Goal: Task Accomplishment & Management: Manage account settings

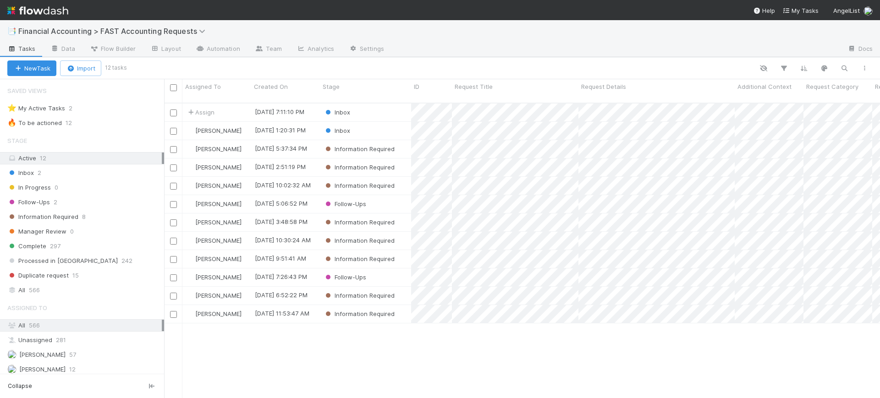
scroll to position [294, 707]
click at [399, 104] on div "Inbox" at bounding box center [365, 113] width 91 height 18
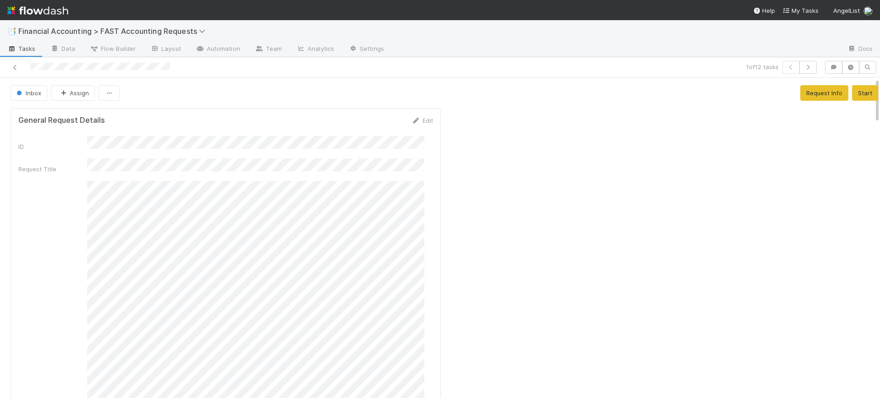
click at [30, 211] on div "Request Details" at bounding box center [225, 375] width 415 height 389
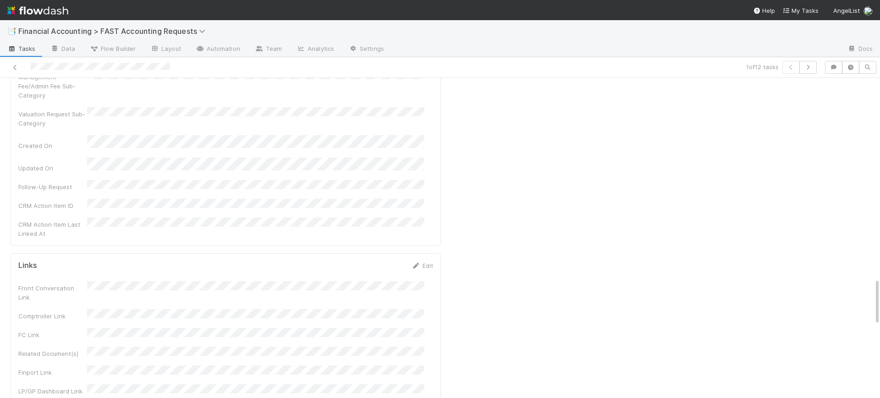
scroll to position [1375, 0]
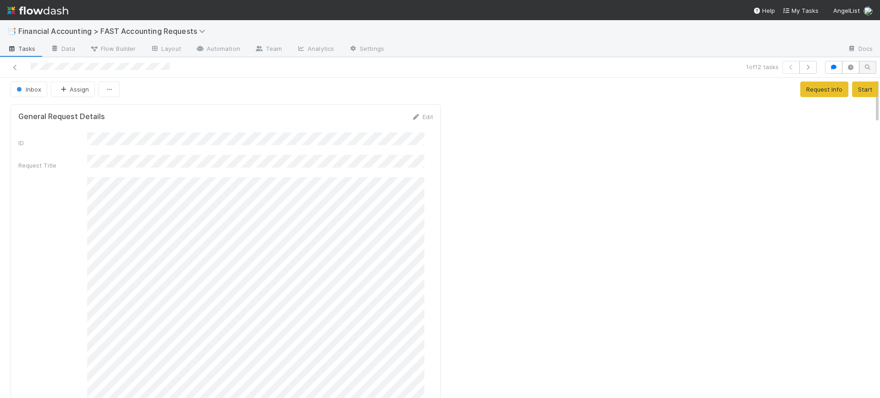
scroll to position [0, 0]
drag, startPoint x: 868, startPoint y: 303, endPoint x: 858, endPoint y: 42, distance: 261.4
click at [858, 42] on div "📑 Financial Accounting > FAST Accounting Requests Tasks Data Flow Builder Layou…" at bounding box center [440, 209] width 880 height 378
click at [71, 91] on button "Assign" at bounding box center [73, 93] width 44 height 16
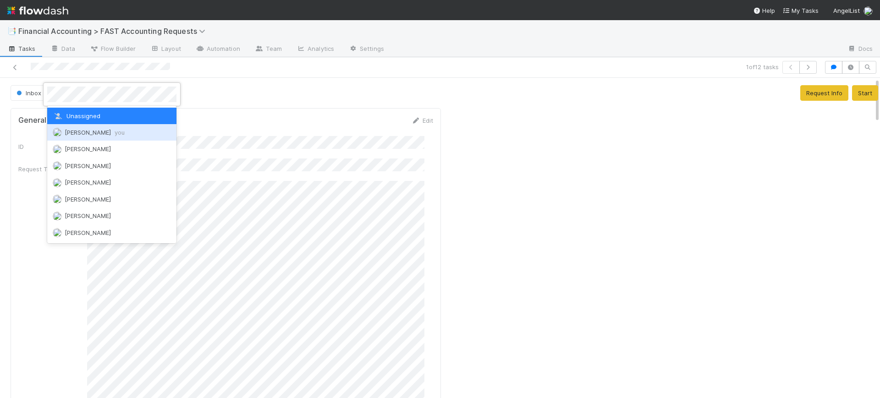
click at [95, 131] on span "[PERSON_NAME] you" at bounding box center [95, 132] width 60 height 7
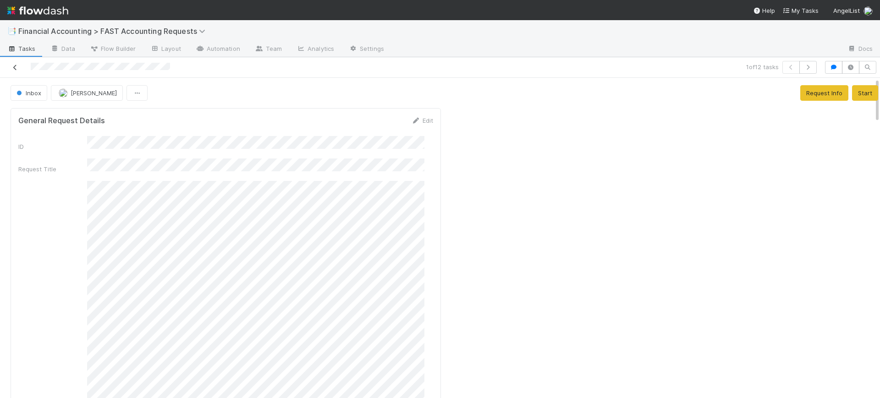
click at [12, 63] on link at bounding box center [15, 67] width 9 height 9
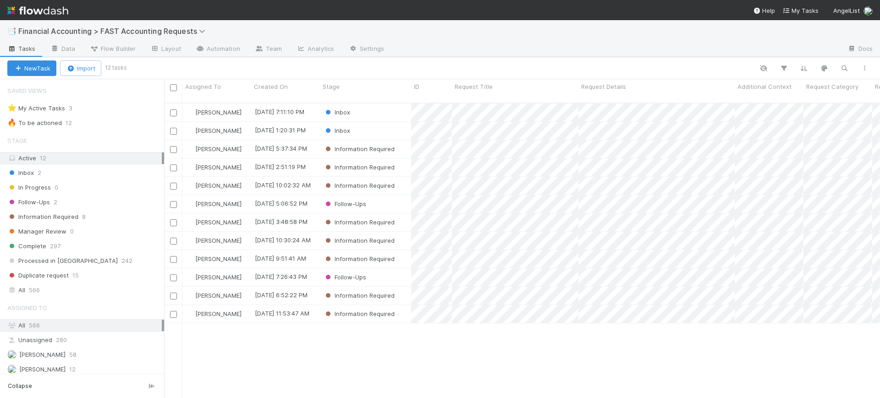
scroll to position [294, 707]
click at [377, 125] on div "Inbox" at bounding box center [365, 131] width 91 height 18
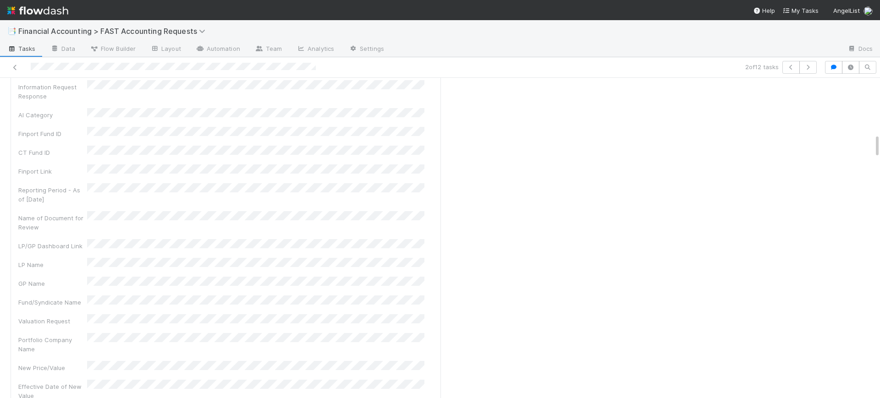
scroll to position [733, 0]
click at [14, 73] on div at bounding box center [209, 67] width 410 height 13
click at [14, 70] on icon at bounding box center [15, 68] width 9 height 6
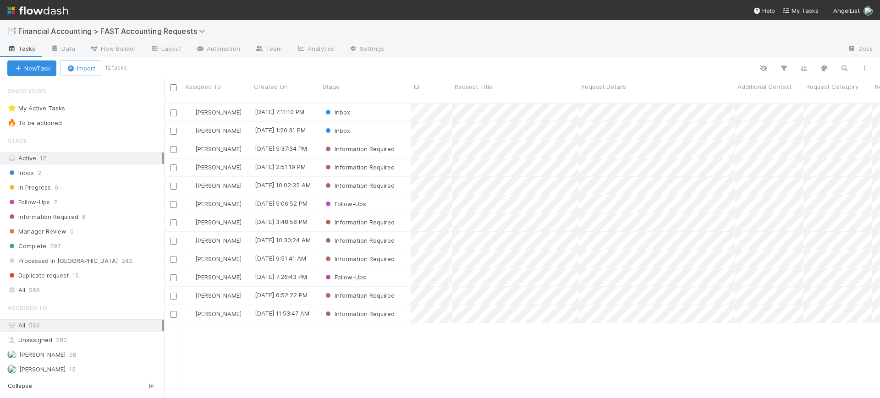
scroll to position [294, 707]
click at [14, 70] on icon "button" at bounding box center [17, 69] width 9 height 6
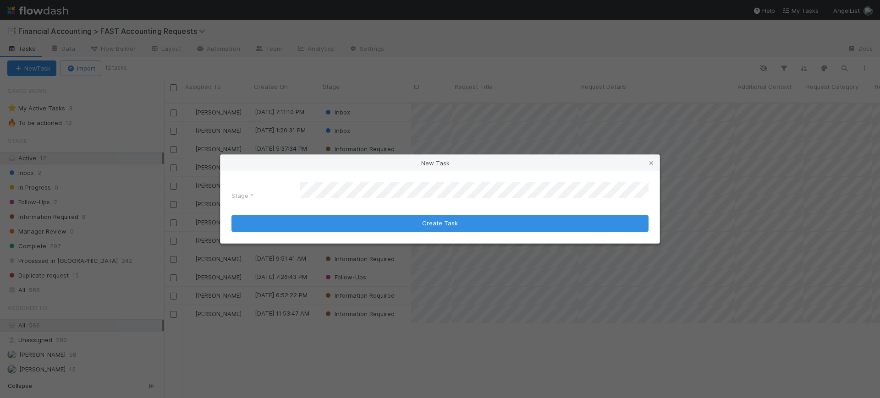
click at [269, 63] on div "New Task Stage * Create Task" at bounding box center [440, 199] width 880 height 398
click at [653, 165] on icon at bounding box center [651, 163] width 9 height 6
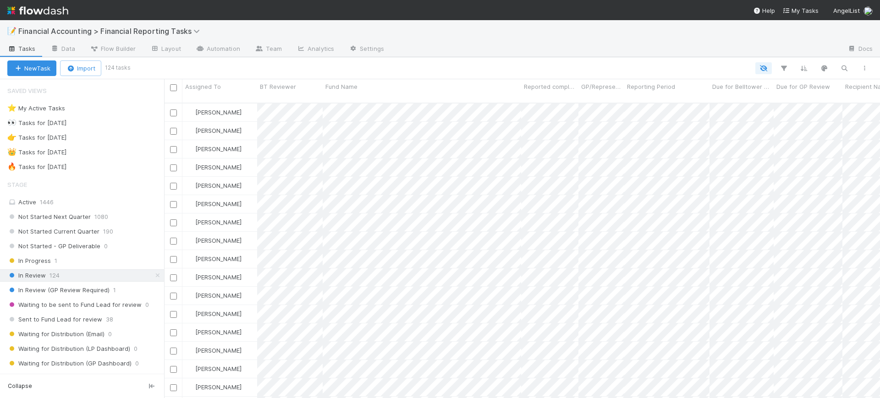
scroll to position [294, 707]
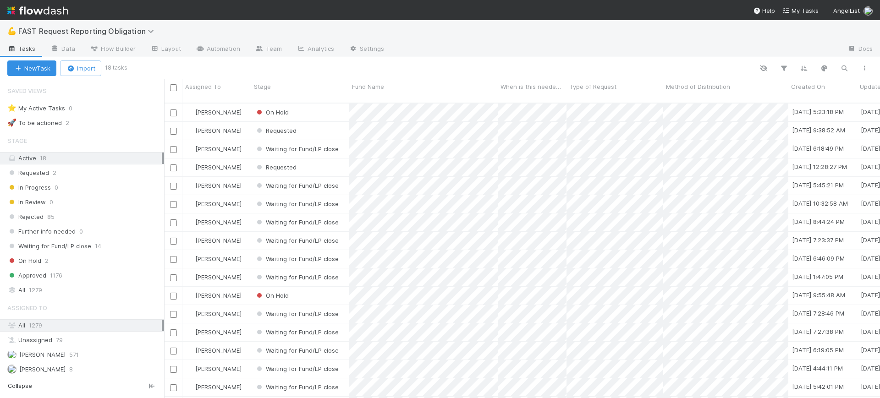
scroll to position [294, 707]
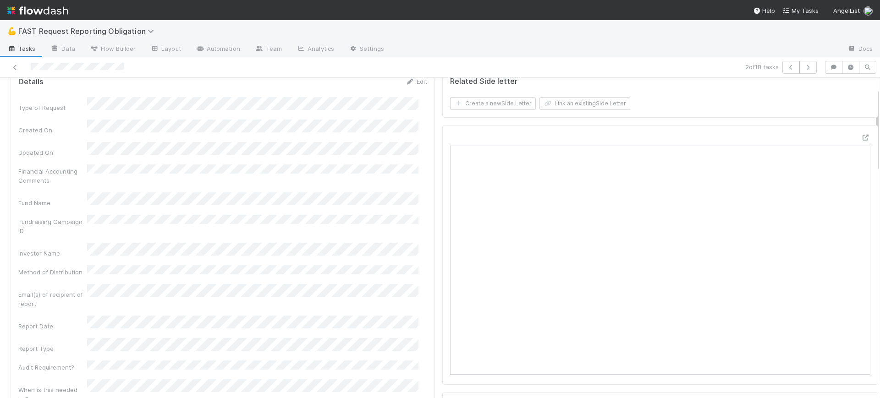
scroll to position [46, 0]
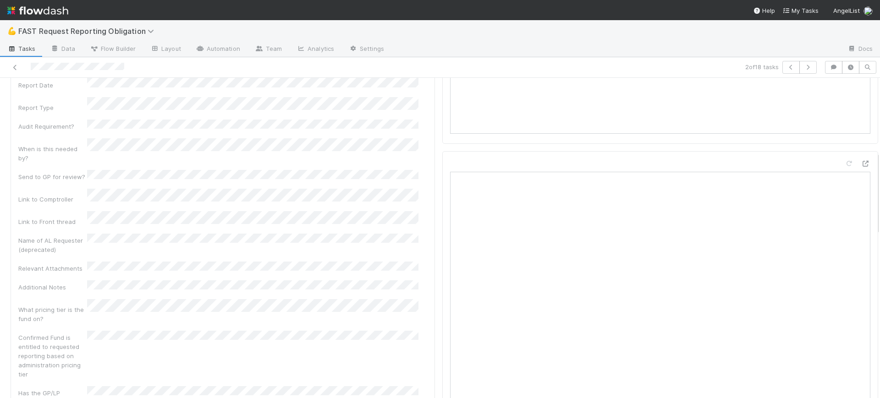
scroll to position [257, 0]
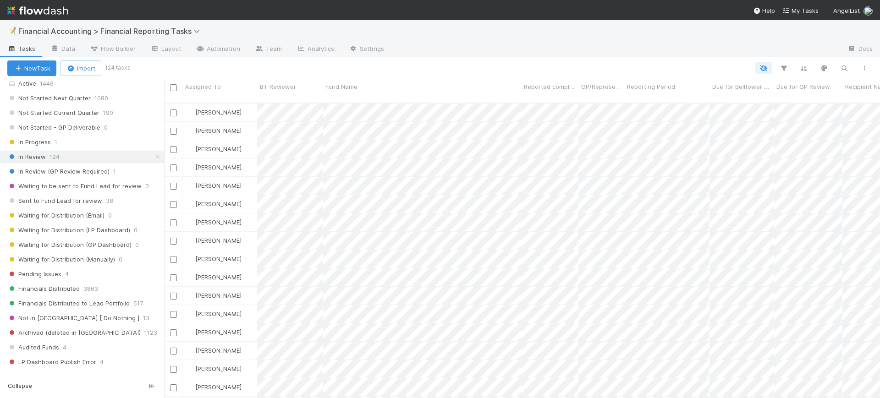
scroll to position [152, 0]
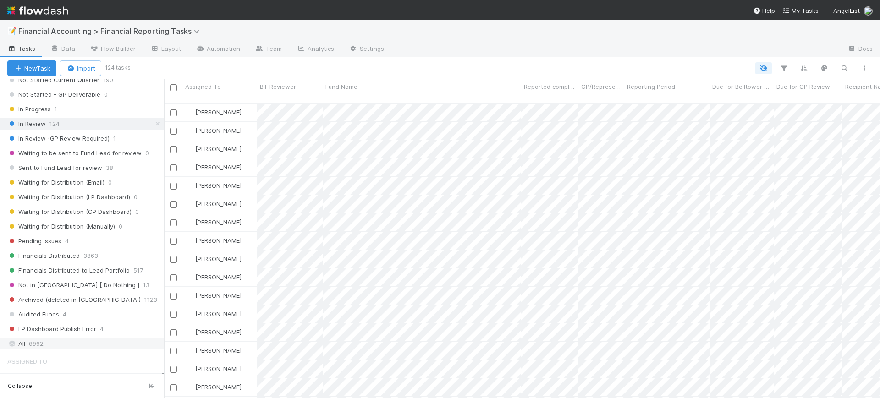
click at [41, 345] on span "6962" at bounding box center [36, 343] width 15 height 11
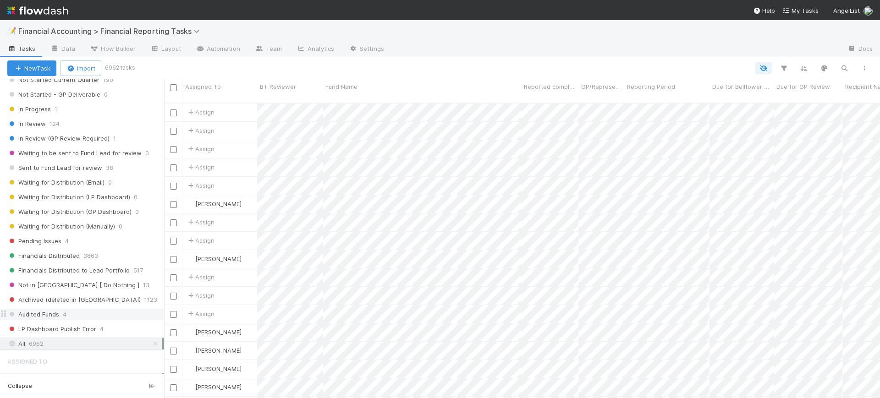
scroll to position [294, 707]
click at [782, 65] on icon "button" at bounding box center [783, 68] width 9 height 8
click at [702, 96] on button "Add Filter" at bounding box center [642, 95] width 275 height 13
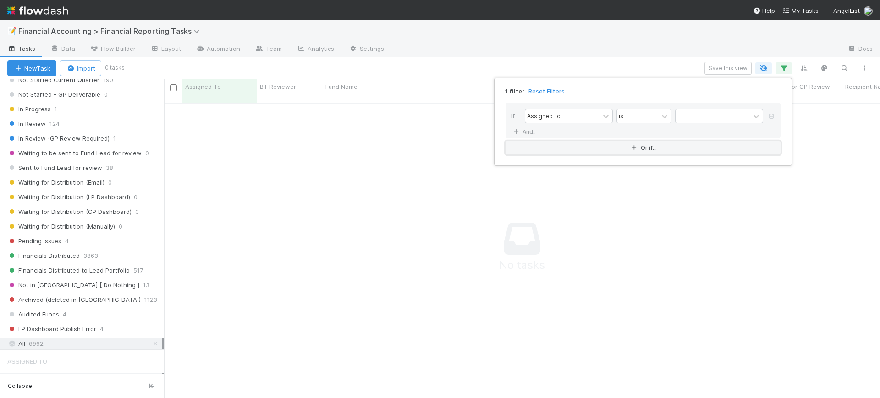
scroll to position [286, 698]
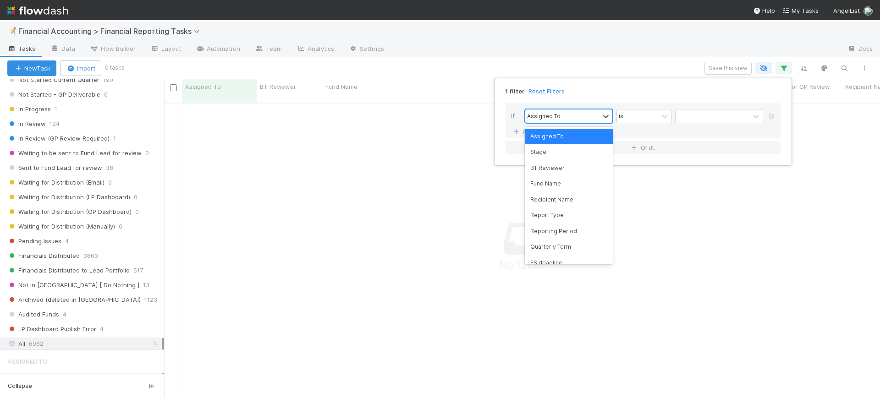
click at [589, 116] on div "Assigned To" at bounding box center [562, 116] width 74 height 13
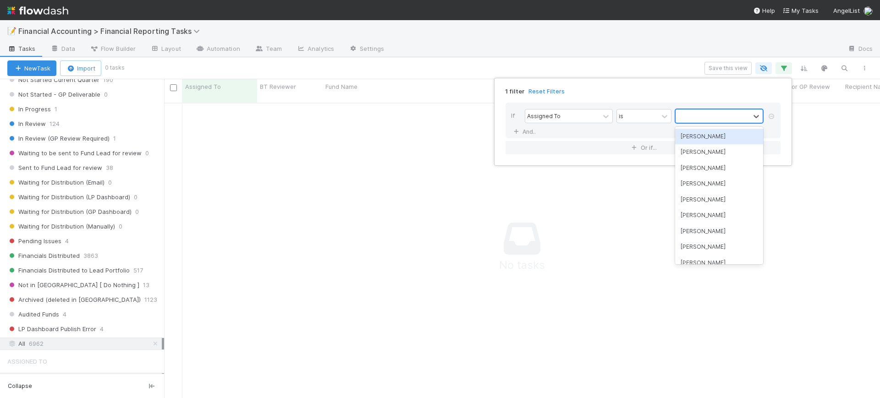
click at [686, 116] on div at bounding box center [712, 116] width 74 height 13
click at [688, 136] on div "[PERSON_NAME]" at bounding box center [719, 137] width 88 height 16
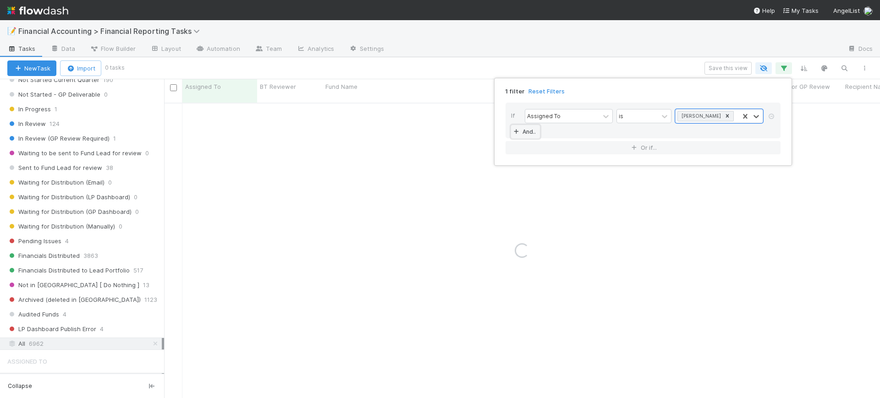
click at [516, 130] on icon at bounding box center [515, 131] width 9 height 5
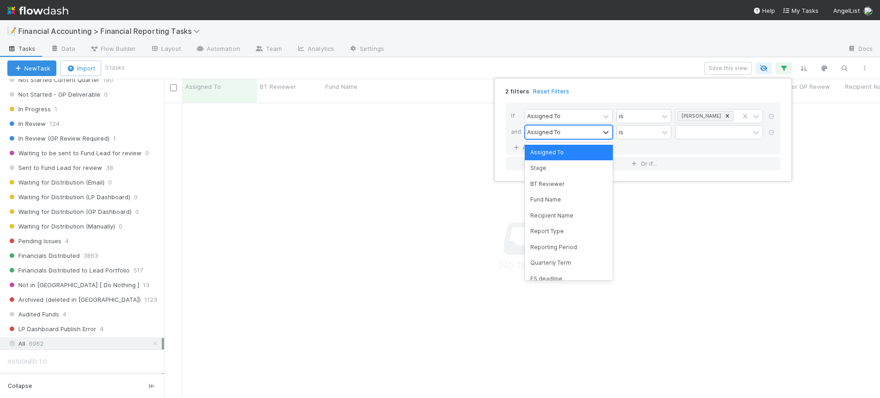
click at [551, 132] on div "Assigned To" at bounding box center [543, 132] width 33 height 8
click at [595, 250] on div "Reporting Period" at bounding box center [569, 248] width 88 height 16
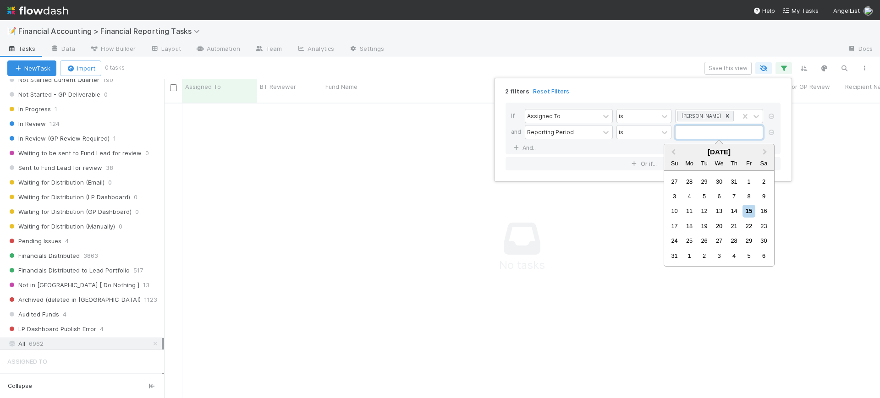
click at [700, 133] on input "text" at bounding box center [719, 133] width 88 height 14
click at [673, 151] on span "Previous Month" at bounding box center [673, 152] width 0 height 11
click at [689, 238] on div "30" at bounding box center [689, 241] width 12 height 12
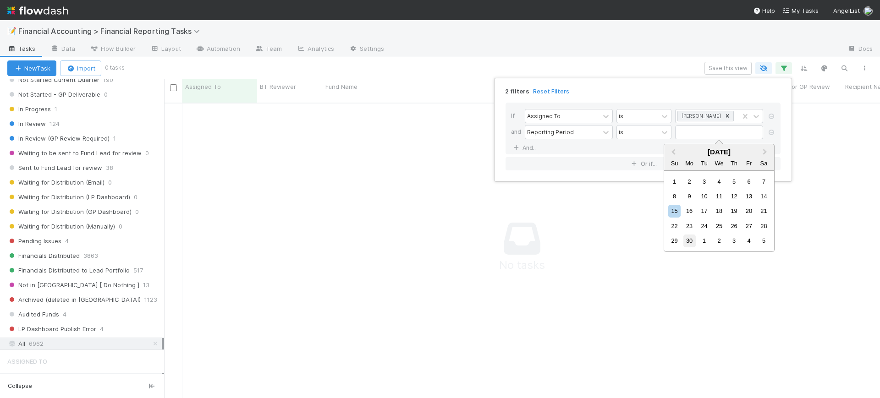
type input "06/30/2025"
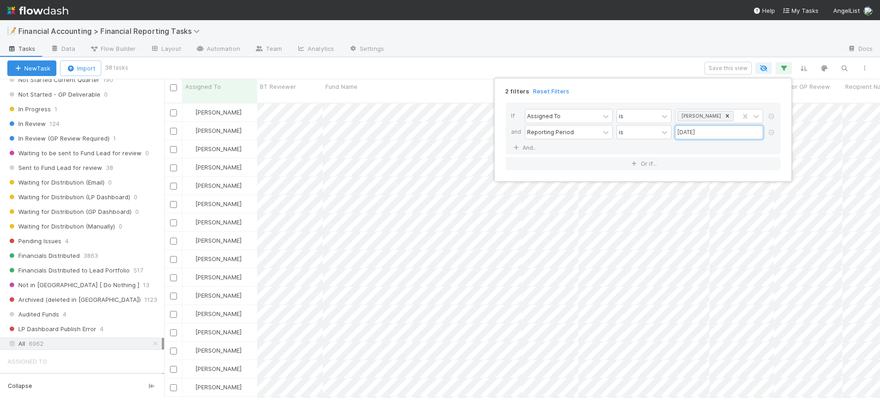
scroll to position [294, 707]
click at [420, 76] on div "2 filters Reset Filters If Assigned To is Conor Queenan and Reporting Period is…" at bounding box center [440, 199] width 880 height 398
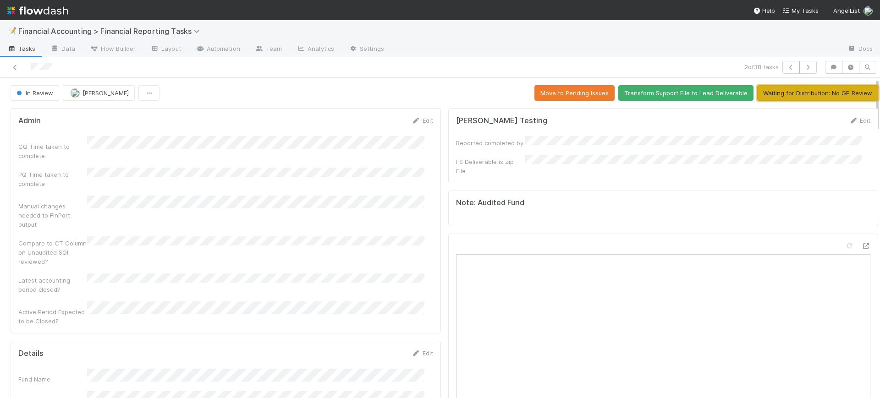
click at [794, 90] on button "Waiting for Distribution: No GP Review" at bounding box center [817, 93] width 121 height 16
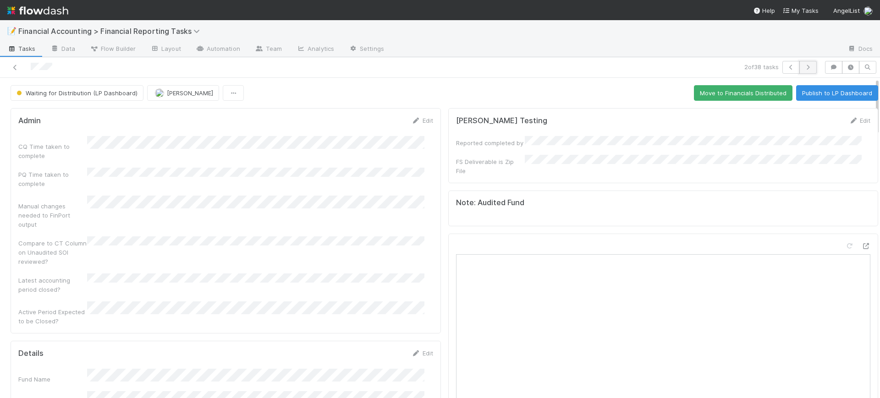
click at [803, 68] on icon "button" at bounding box center [807, 67] width 9 height 5
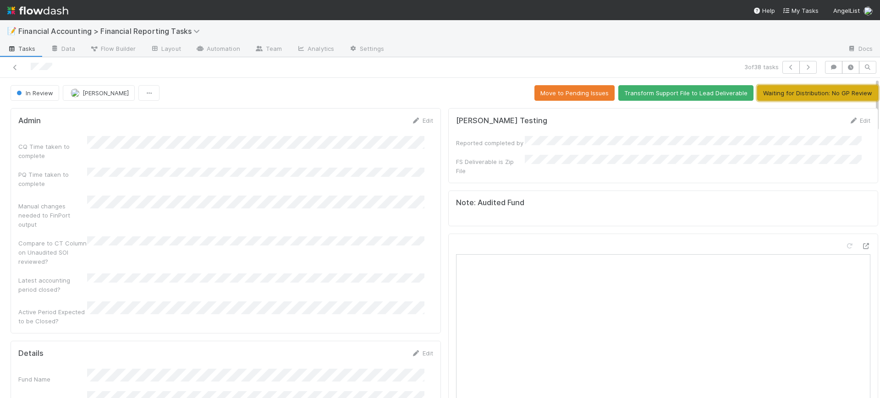
click at [793, 88] on button "Waiting for Distribution: No GP Review" at bounding box center [817, 93] width 121 height 16
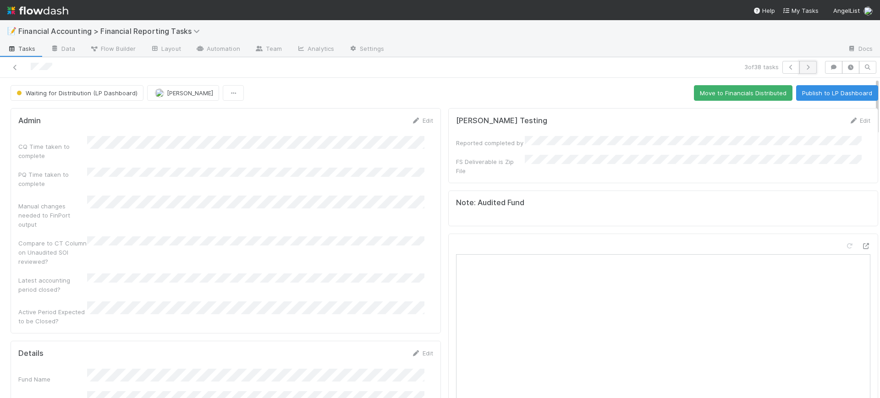
click at [803, 68] on icon "button" at bounding box center [807, 67] width 9 height 5
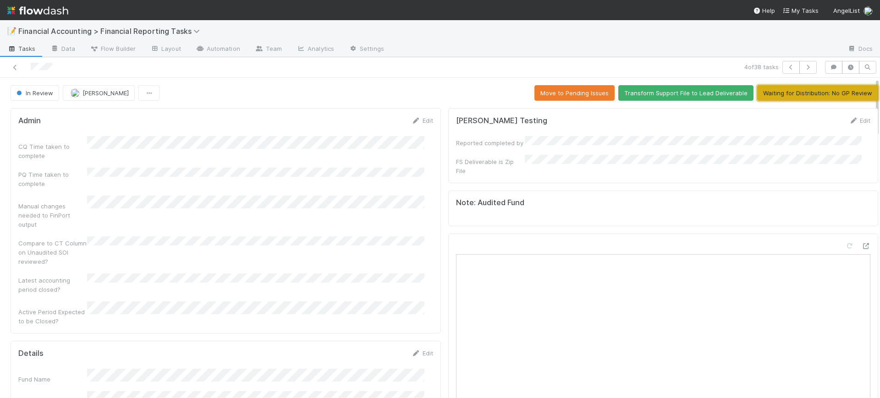
click at [791, 90] on button "Waiting for Distribution: No GP Review" at bounding box center [817, 93] width 121 height 16
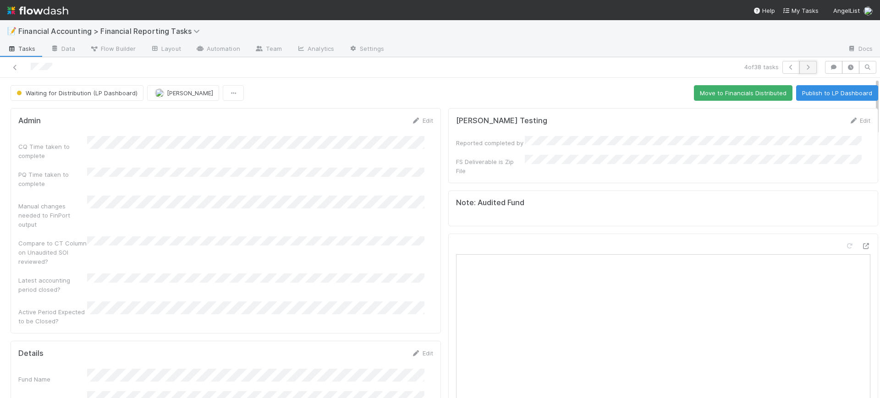
click at [803, 66] on icon "button" at bounding box center [807, 67] width 9 height 5
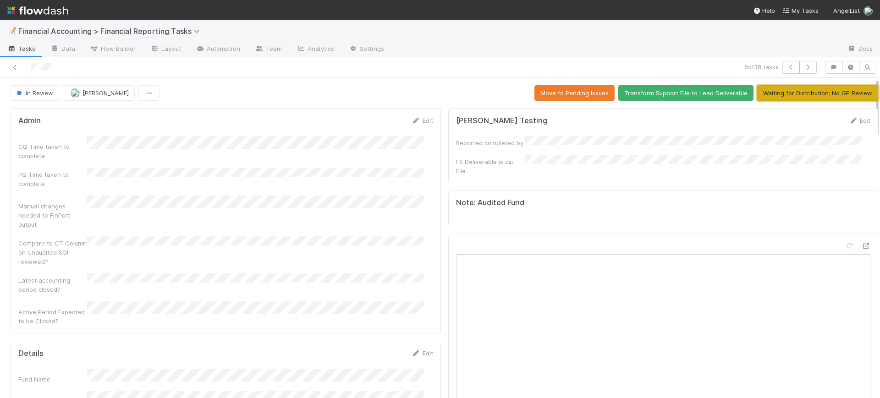
click at [787, 92] on button "Waiting for Distribution: No GP Review" at bounding box center [817, 93] width 121 height 16
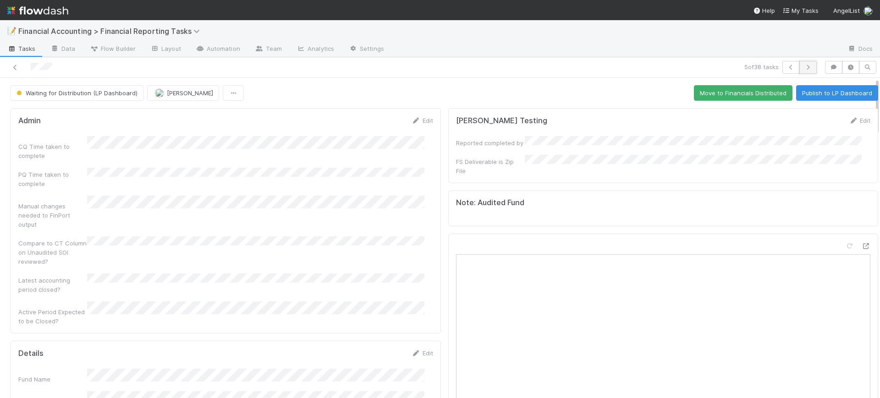
click at [803, 67] on icon "button" at bounding box center [807, 67] width 9 height 5
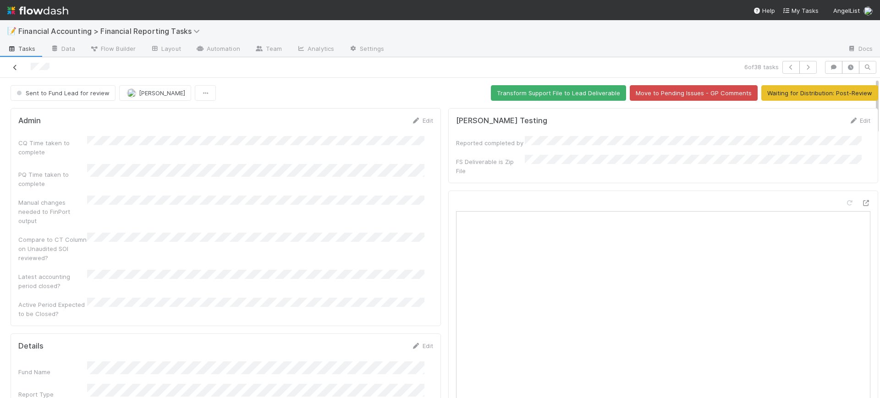
click at [18, 67] on icon at bounding box center [15, 68] width 9 height 6
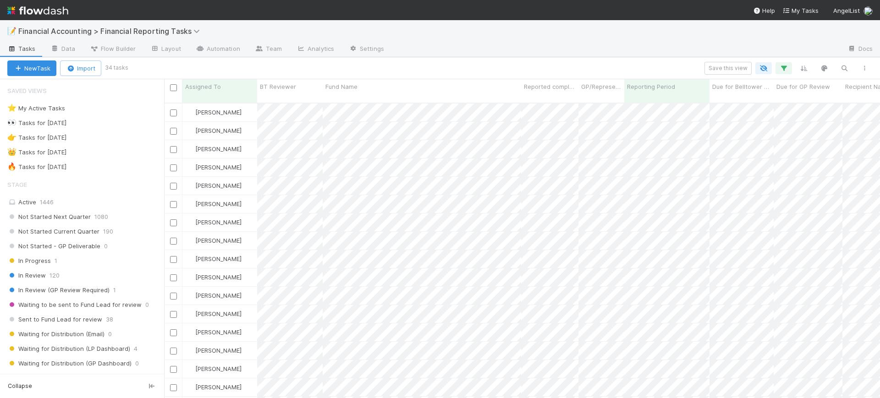
scroll to position [294, 707]
click at [35, 249] on span "Not Started - GP Deliverable" at bounding box center [53, 246] width 93 height 11
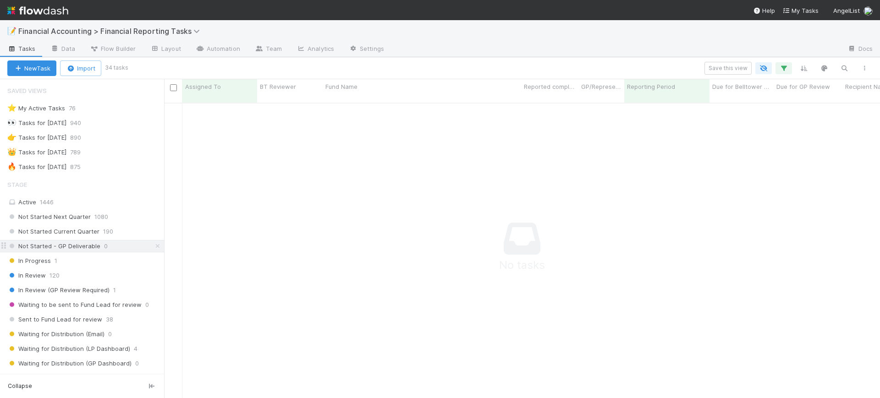
scroll to position [286, 698]
click at [49, 275] on span "120" at bounding box center [54, 275] width 10 height 11
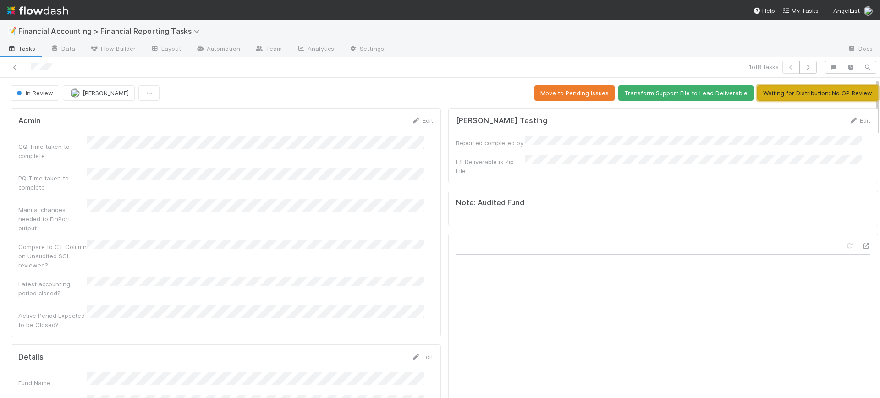
click at [803, 87] on button "Waiting for Distribution: No GP Review" at bounding box center [817, 93] width 121 height 16
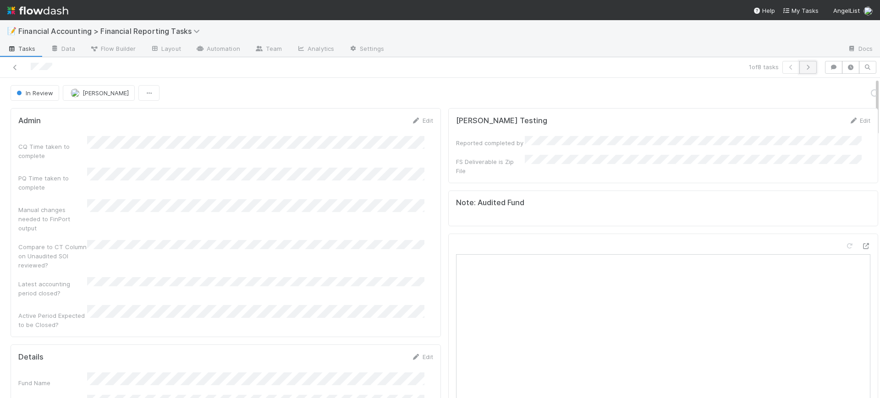
click at [803, 66] on icon "button" at bounding box center [807, 67] width 9 height 5
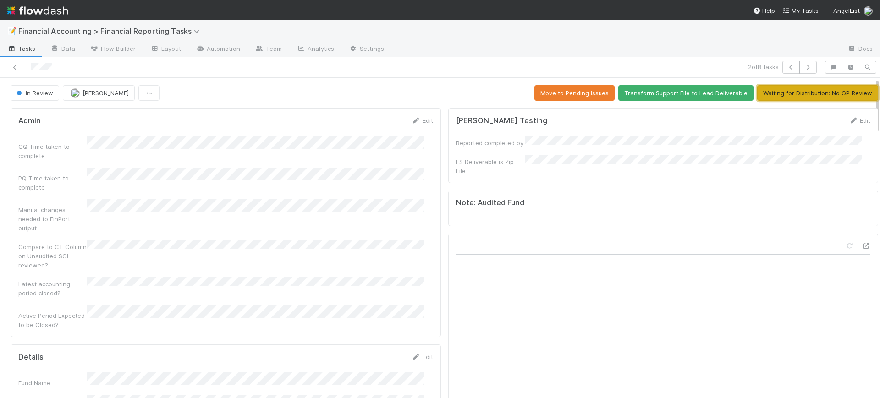
click at [792, 88] on button "Waiting for Distribution: No GP Review" at bounding box center [817, 93] width 121 height 16
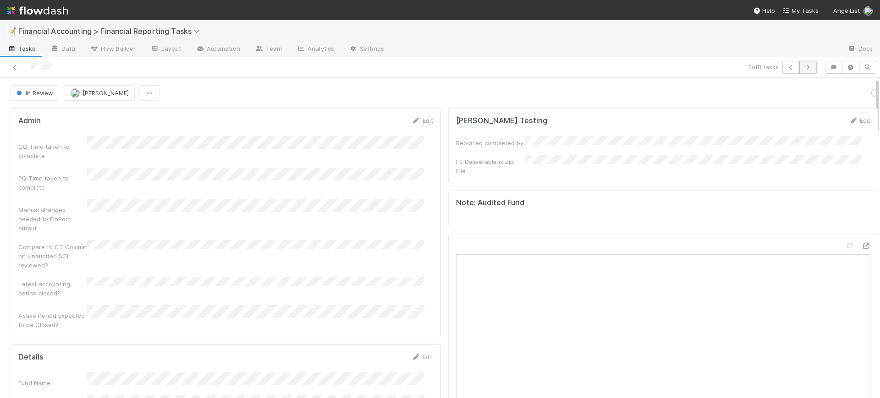
click at [803, 65] on icon "button" at bounding box center [807, 67] width 9 height 5
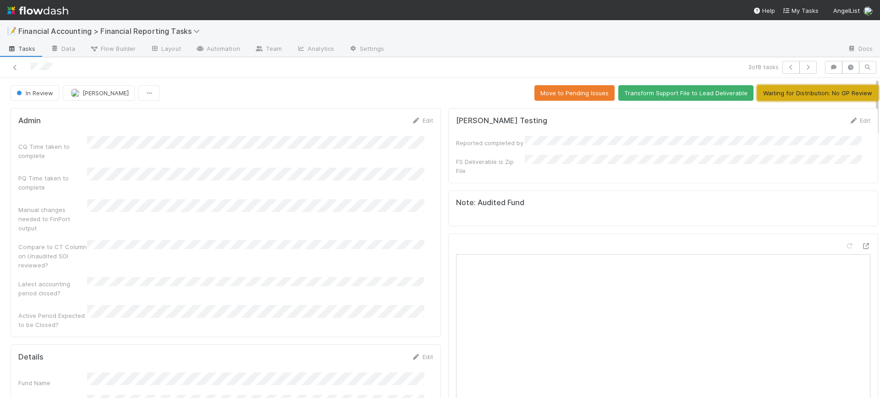
click at [788, 93] on button "Waiting for Distribution: No GP Review" at bounding box center [817, 93] width 121 height 16
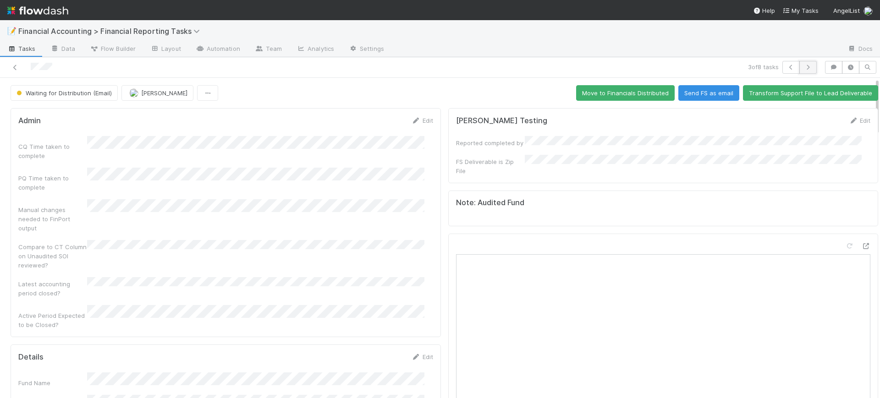
click at [799, 71] on button "button" at bounding box center [807, 67] width 17 height 13
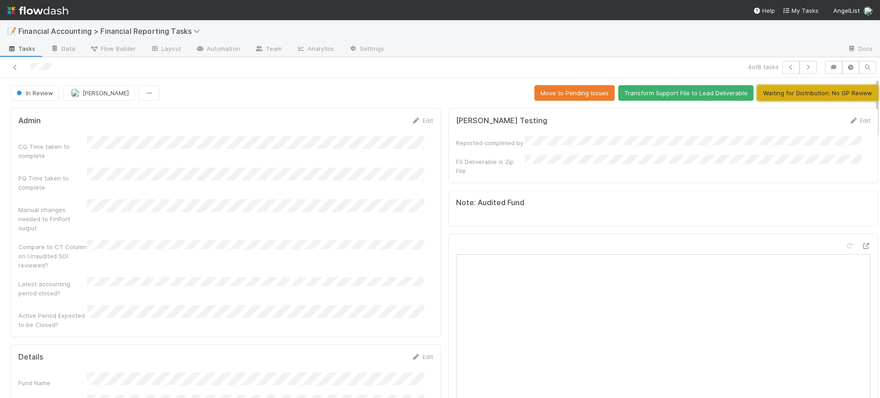
click at [791, 90] on button "Waiting for Distribution: No GP Review" at bounding box center [817, 93] width 121 height 16
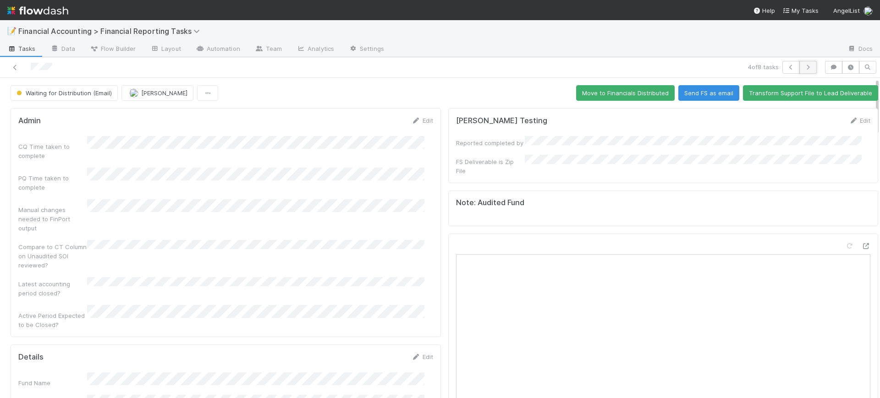
click at [803, 68] on icon "button" at bounding box center [807, 67] width 9 height 5
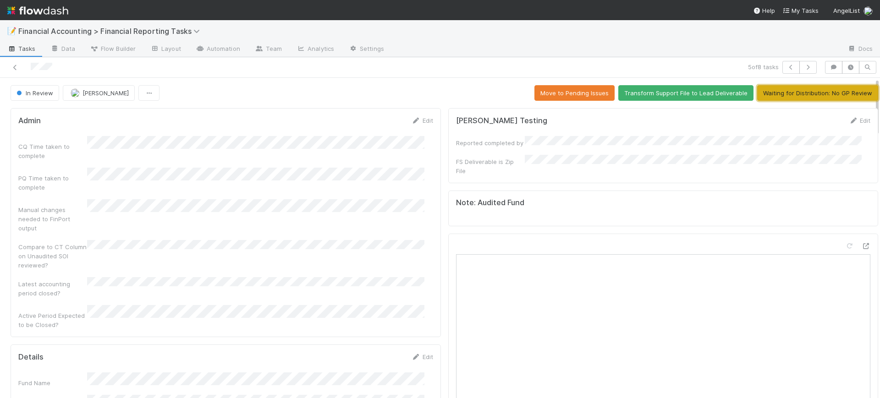
click at [793, 88] on button "Waiting for Distribution: No GP Review" at bounding box center [817, 93] width 121 height 16
click at [803, 67] on icon "button" at bounding box center [807, 67] width 9 height 5
click at [793, 92] on button "Waiting for Distribution: No GP Review" at bounding box center [817, 93] width 121 height 16
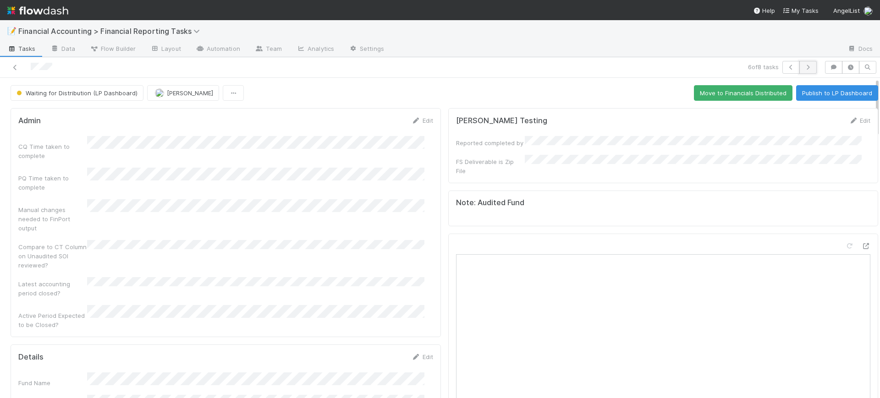
click at [803, 69] on icon "button" at bounding box center [807, 67] width 9 height 5
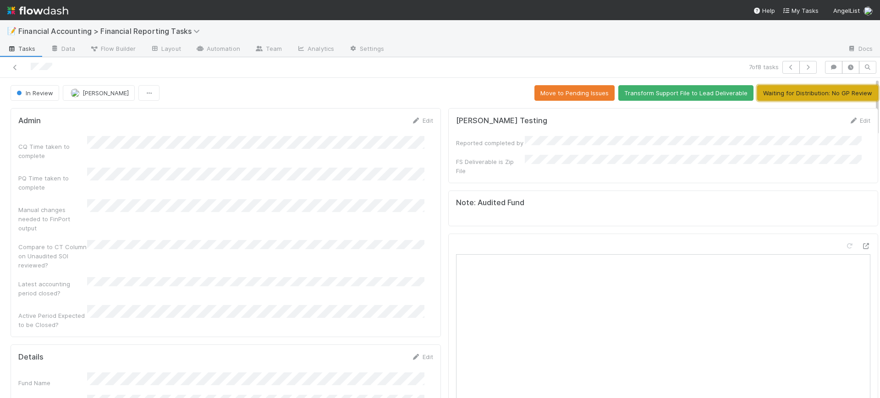
click at [795, 85] on button "Waiting for Distribution: No GP Review" at bounding box center [817, 93] width 121 height 16
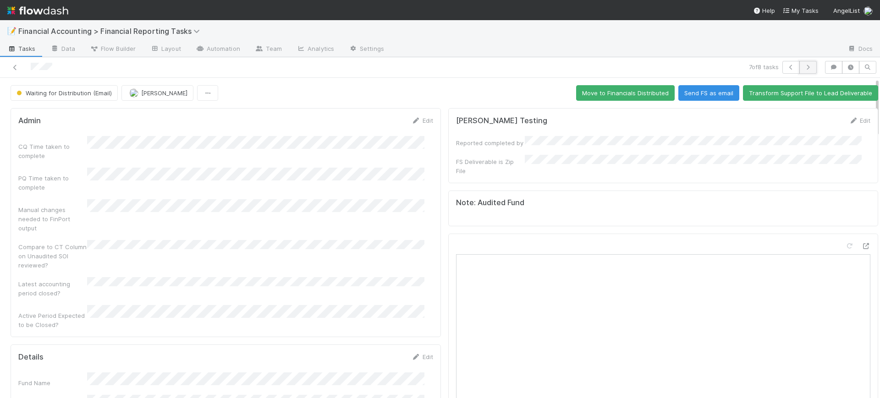
click at [803, 67] on icon "button" at bounding box center [807, 67] width 9 height 5
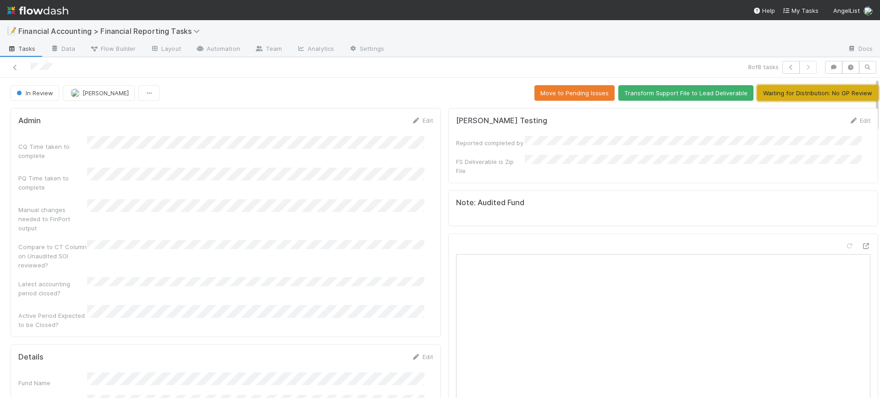
click at [795, 90] on button "Waiting for Distribution: No GP Review" at bounding box center [817, 93] width 121 height 16
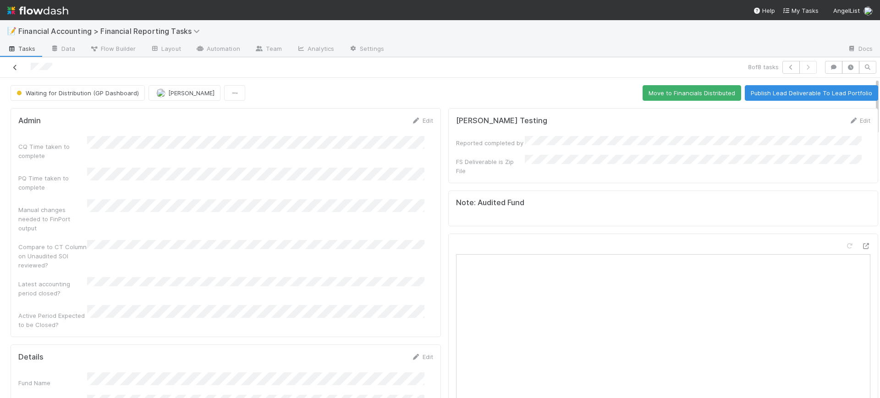
click at [16, 67] on icon at bounding box center [15, 68] width 9 height 6
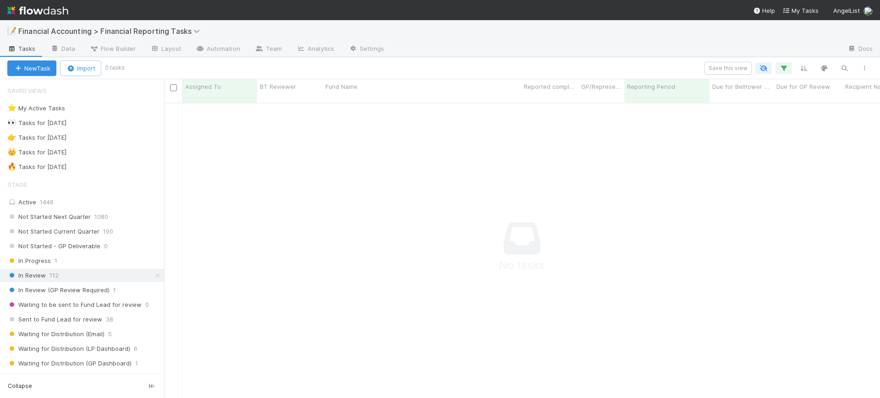
scroll to position [286, 698]
click at [42, 289] on span "In Review (GP Review Required)" at bounding box center [58, 290] width 102 height 11
click at [59, 304] on span "Waiting to be sent to Fund Lead for review" at bounding box center [74, 304] width 134 height 11
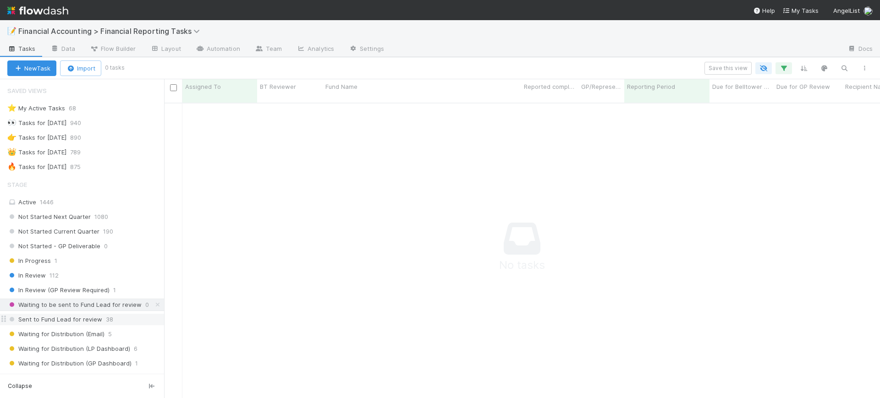
click at [56, 324] on span "Sent to Fund Lead for review" at bounding box center [54, 319] width 95 height 11
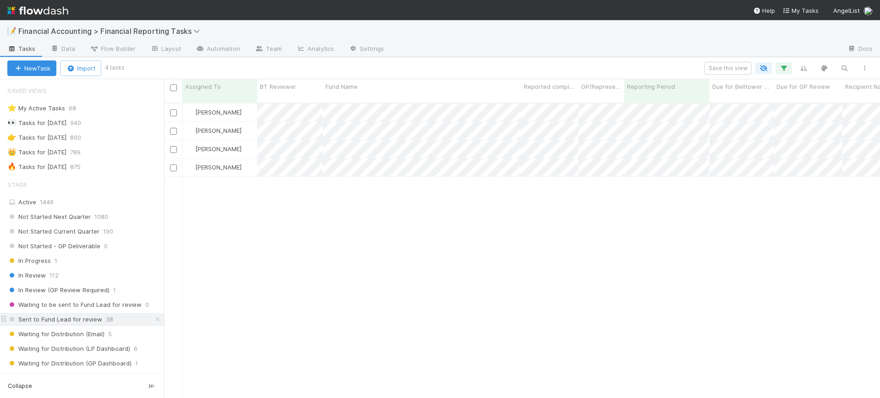
scroll to position [294, 707]
click at [65, 332] on span "Waiting for Distribution (Email)" at bounding box center [55, 334] width 97 height 11
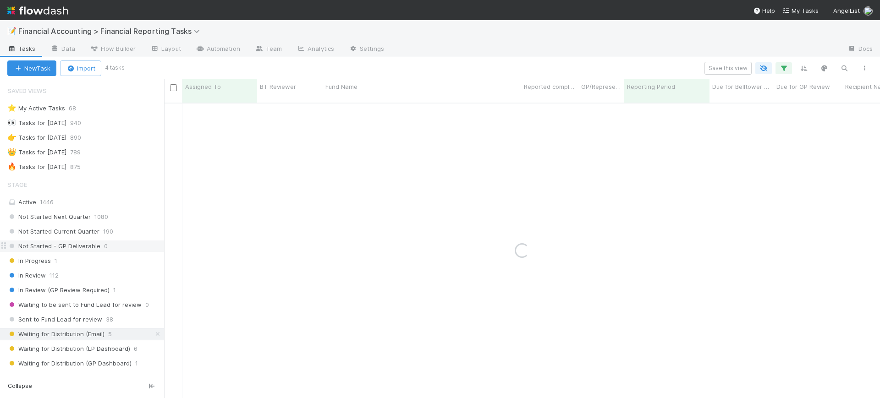
click at [76, 250] on span "Not Started - GP Deliverable" at bounding box center [53, 246] width 93 height 11
click at [88, 233] on span "Not Started Current Quarter" at bounding box center [53, 231] width 92 height 11
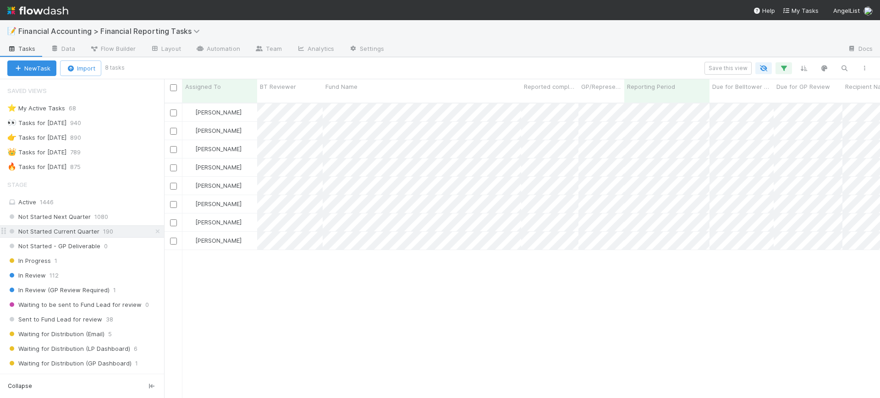
scroll to position [294, 707]
